Goal: Task Accomplishment & Management: Use online tool/utility

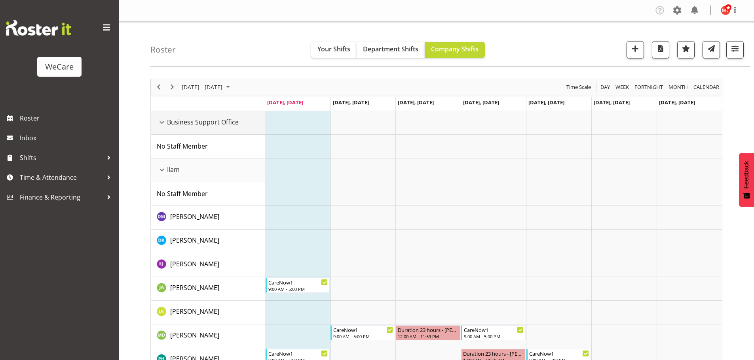
click at [163, 124] on div "Business Support Office resource" at bounding box center [162, 122] width 10 height 10
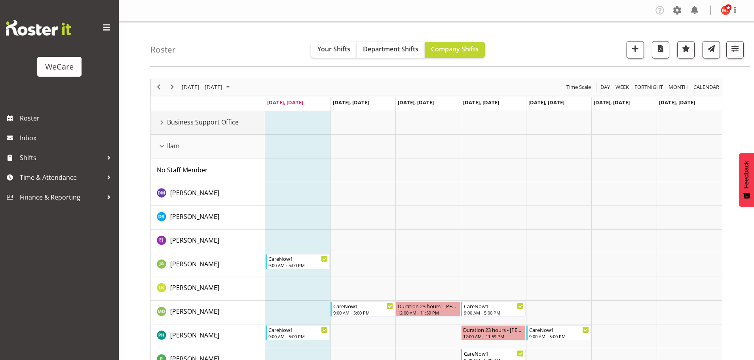
click at [161, 121] on div "Business Support Office resource" at bounding box center [162, 122] width 10 height 10
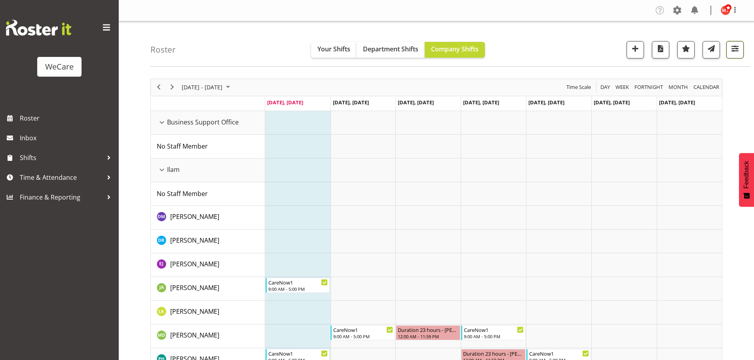
click at [733, 53] on span "button" at bounding box center [734, 49] width 10 height 10
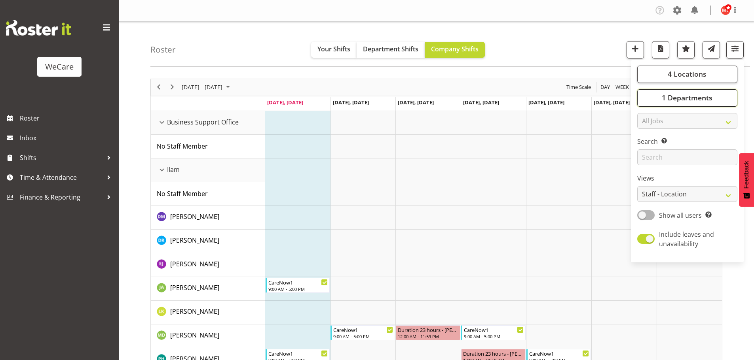
click at [691, 98] on span "1 Departments" at bounding box center [686, 97] width 51 height 9
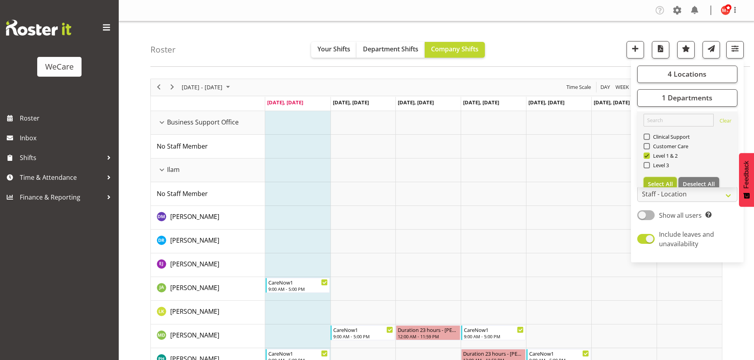
click at [657, 182] on span "Select All" at bounding box center [660, 184] width 25 height 8
checkbox input "true"
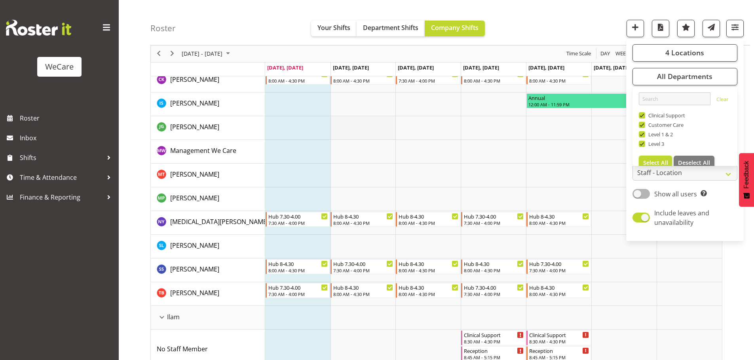
scroll to position [158, 0]
